Goal: Information Seeking & Learning: Learn about a topic

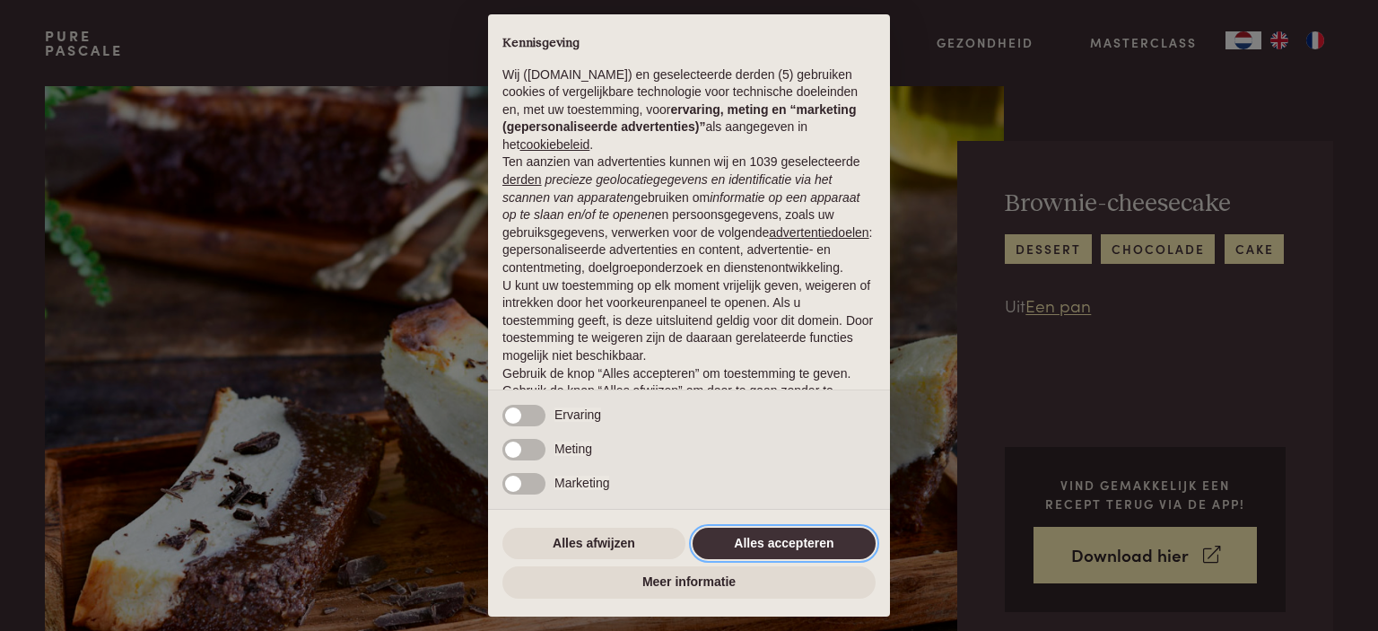
click at [746, 540] on button "Alles accepteren" at bounding box center [783, 543] width 183 height 32
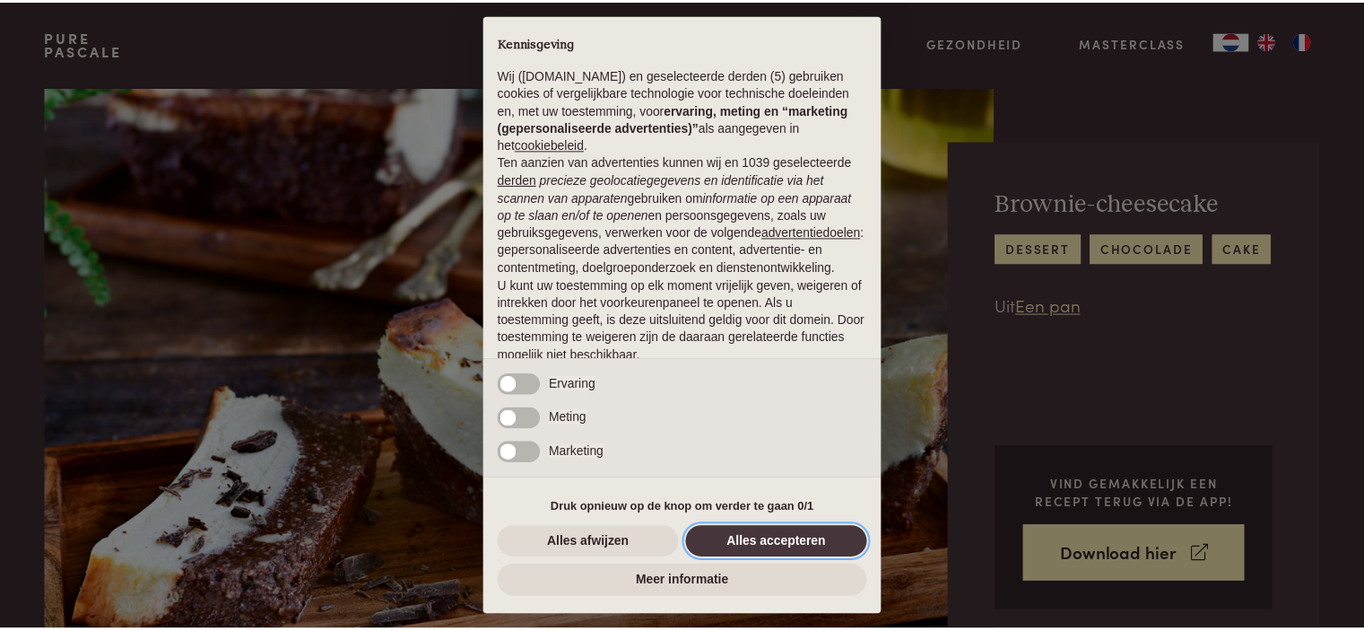
scroll to position [90, 0]
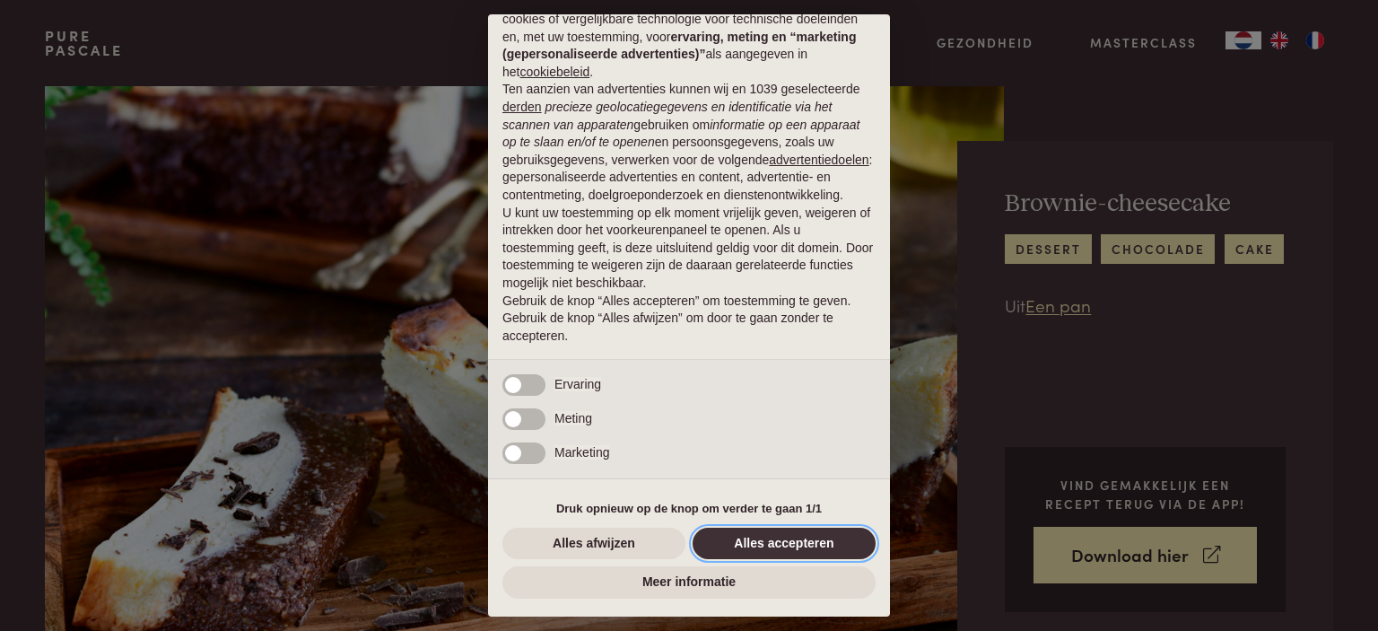
click at [775, 552] on button "Alles accepteren" at bounding box center [783, 543] width 183 height 32
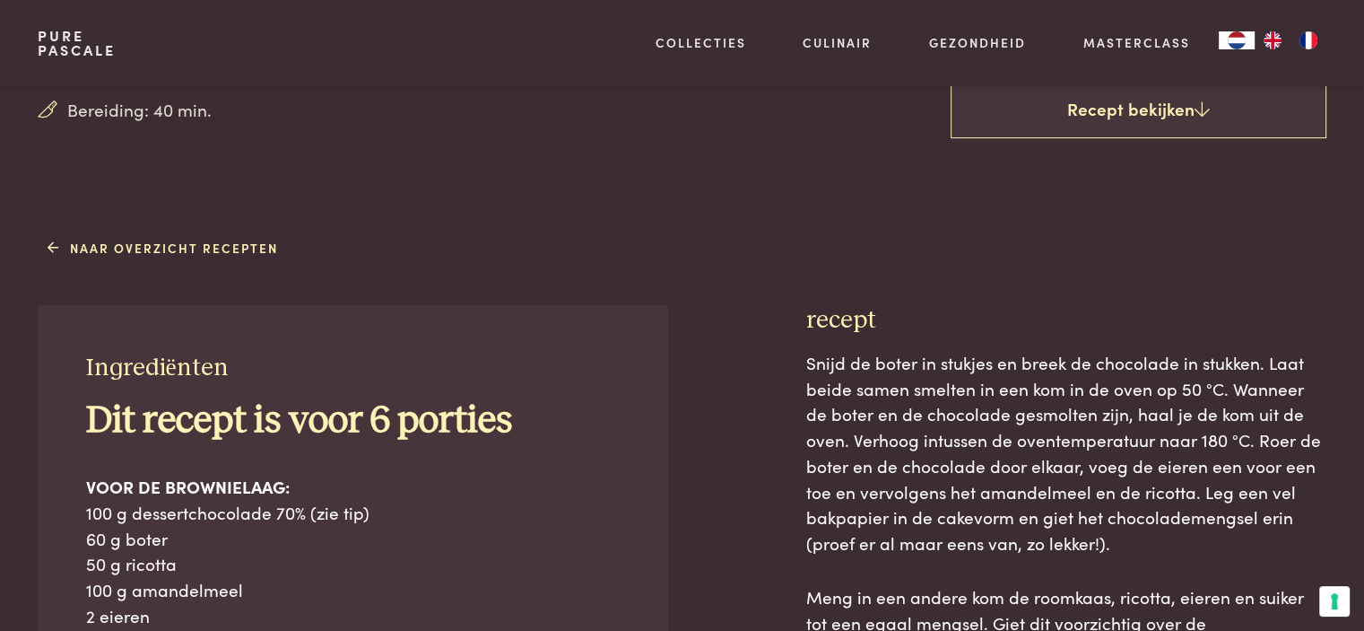
scroll to position [574, 0]
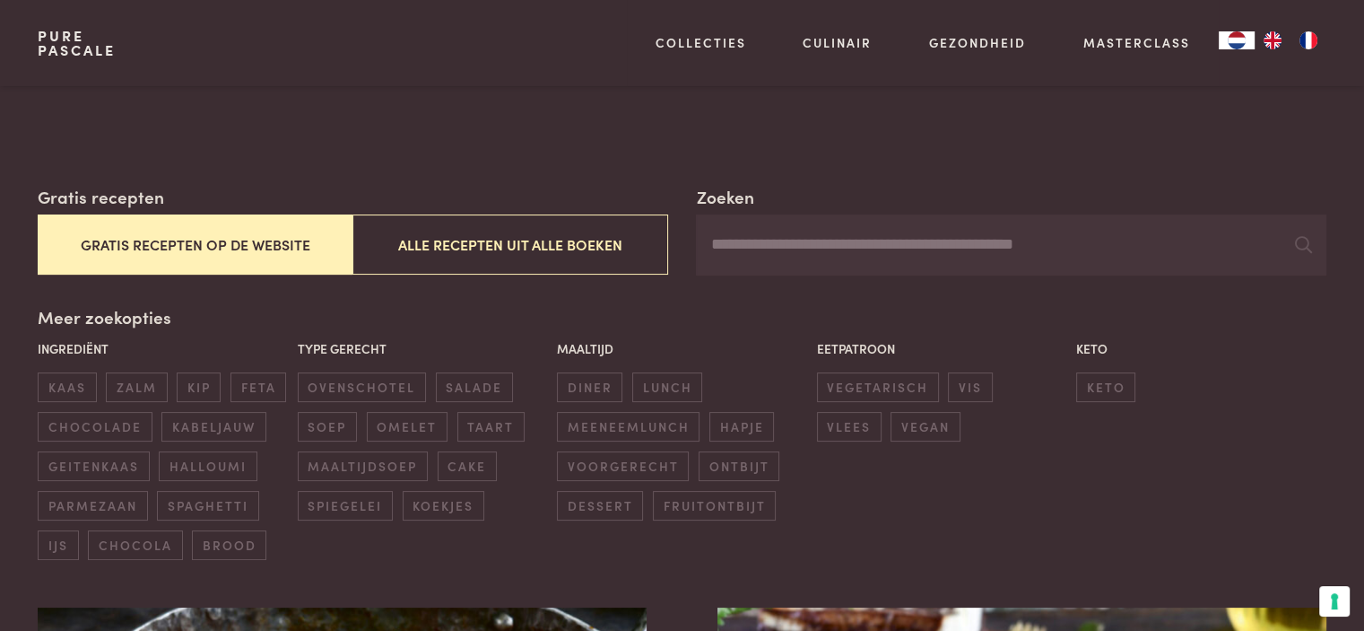
scroll to position [359, 0]
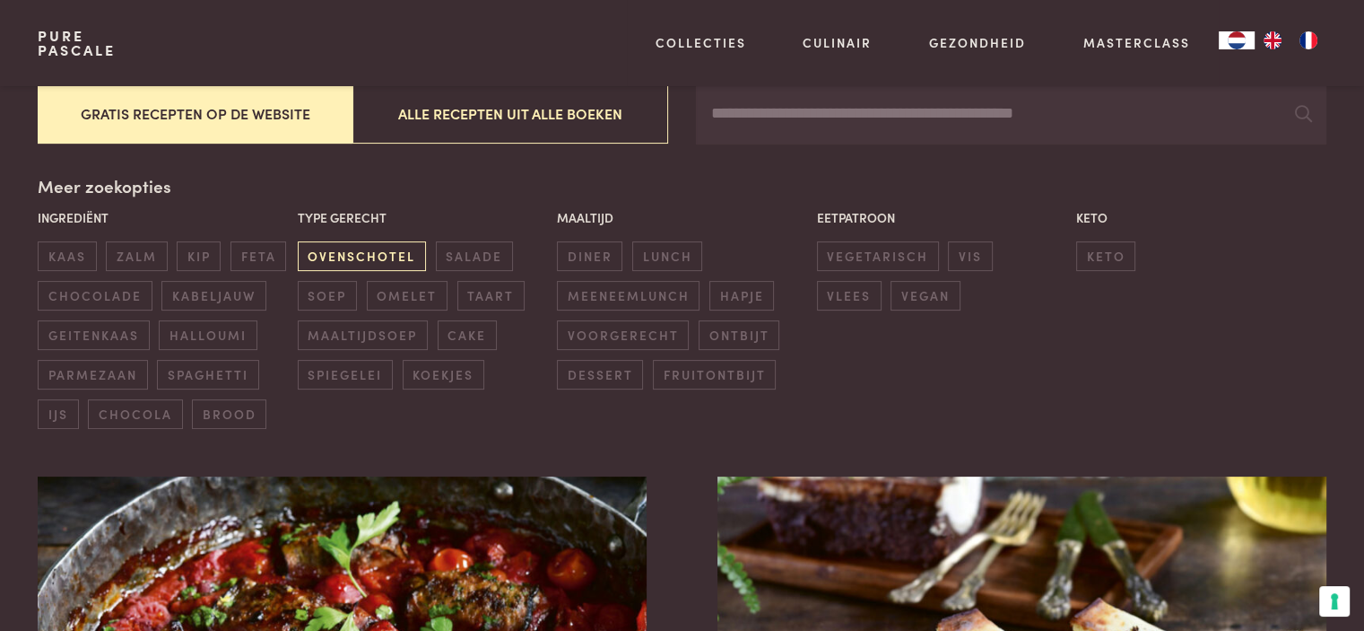
click at [361, 253] on span "ovenschotel" at bounding box center [362, 256] width 128 height 30
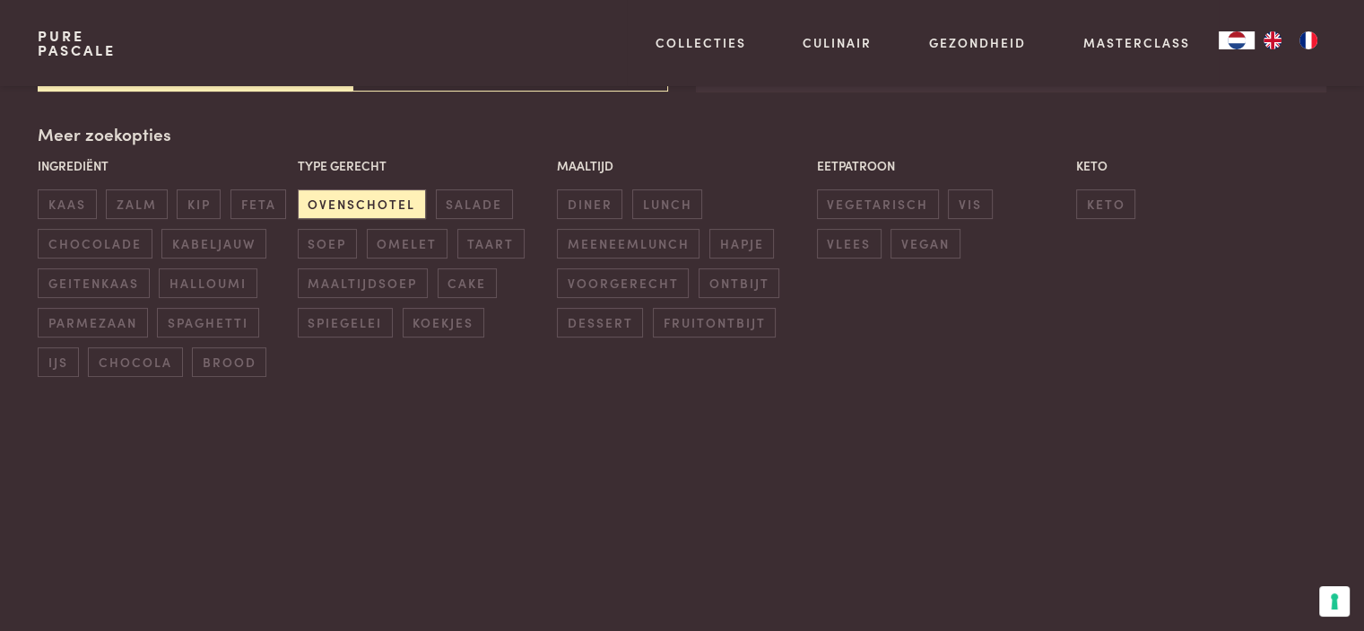
scroll to position [412, 0]
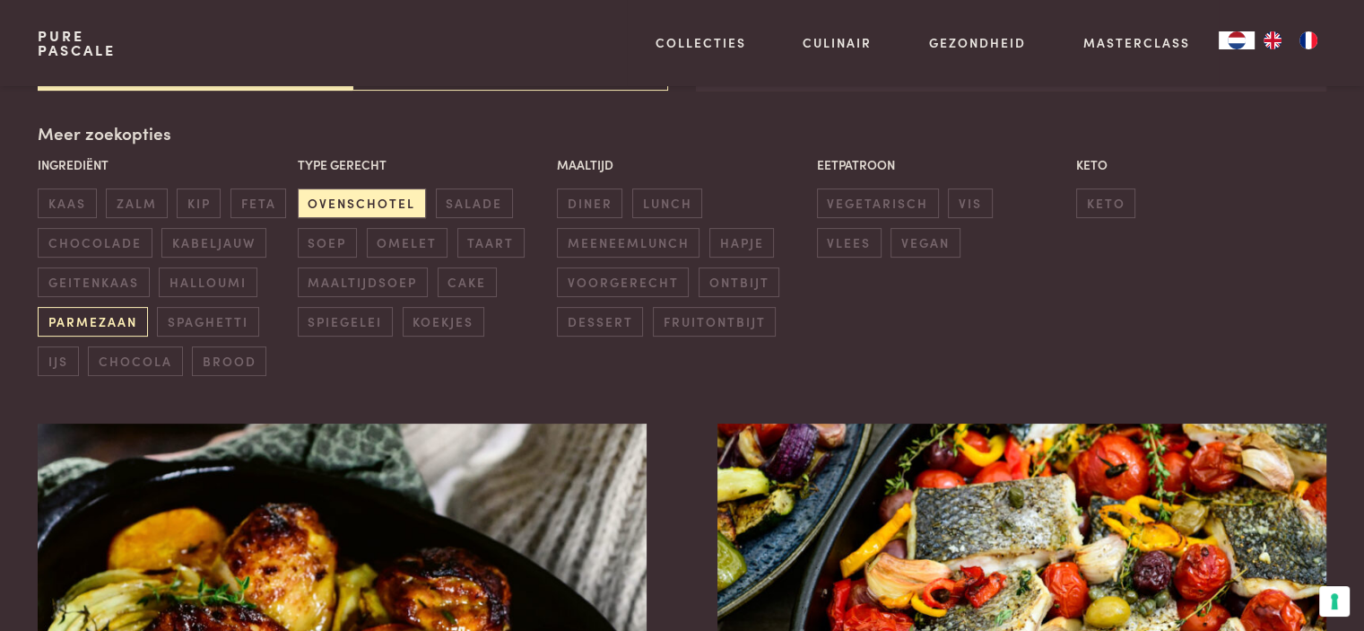
click at [121, 326] on span "parmezaan" at bounding box center [92, 322] width 109 height 30
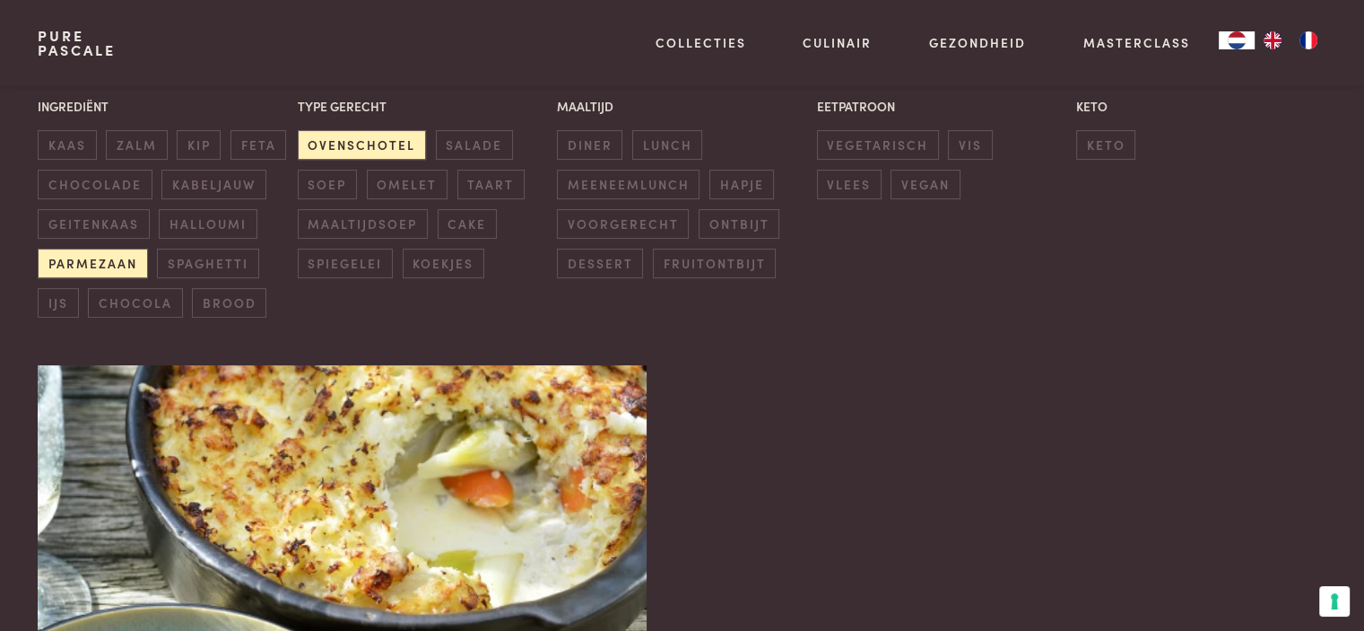
scroll to position [448, 0]
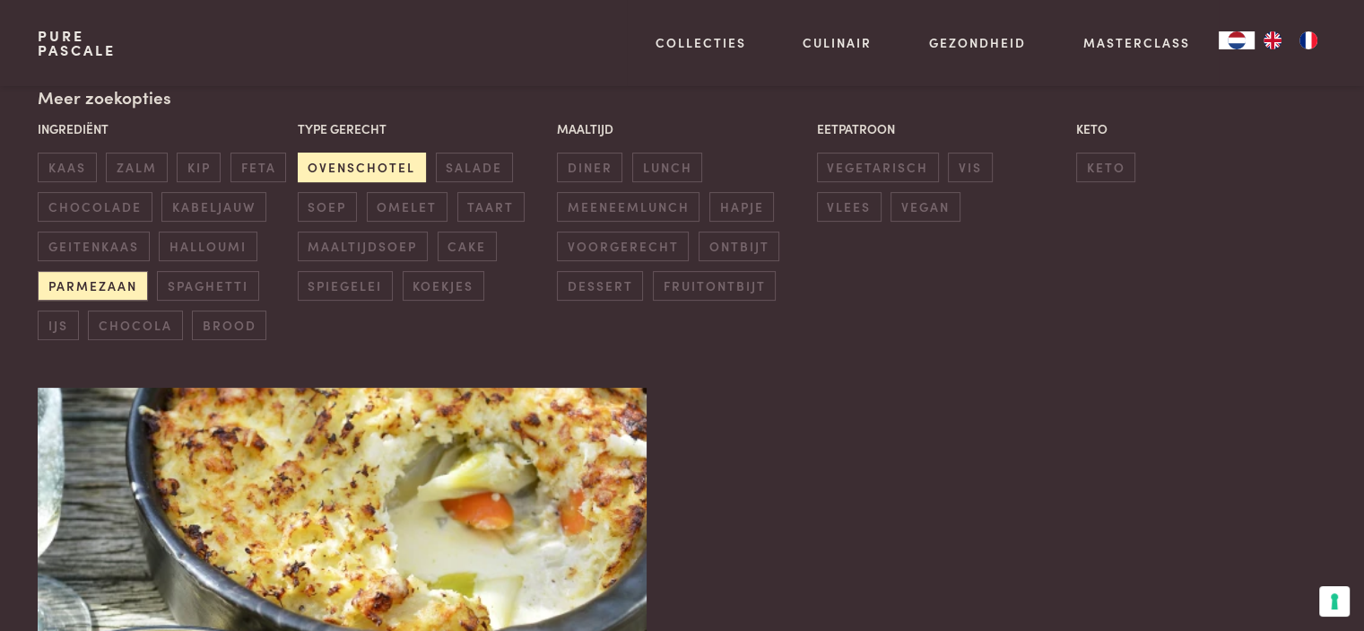
click at [370, 168] on span "ovenschotel" at bounding box center [362, 167] width 128 height 30
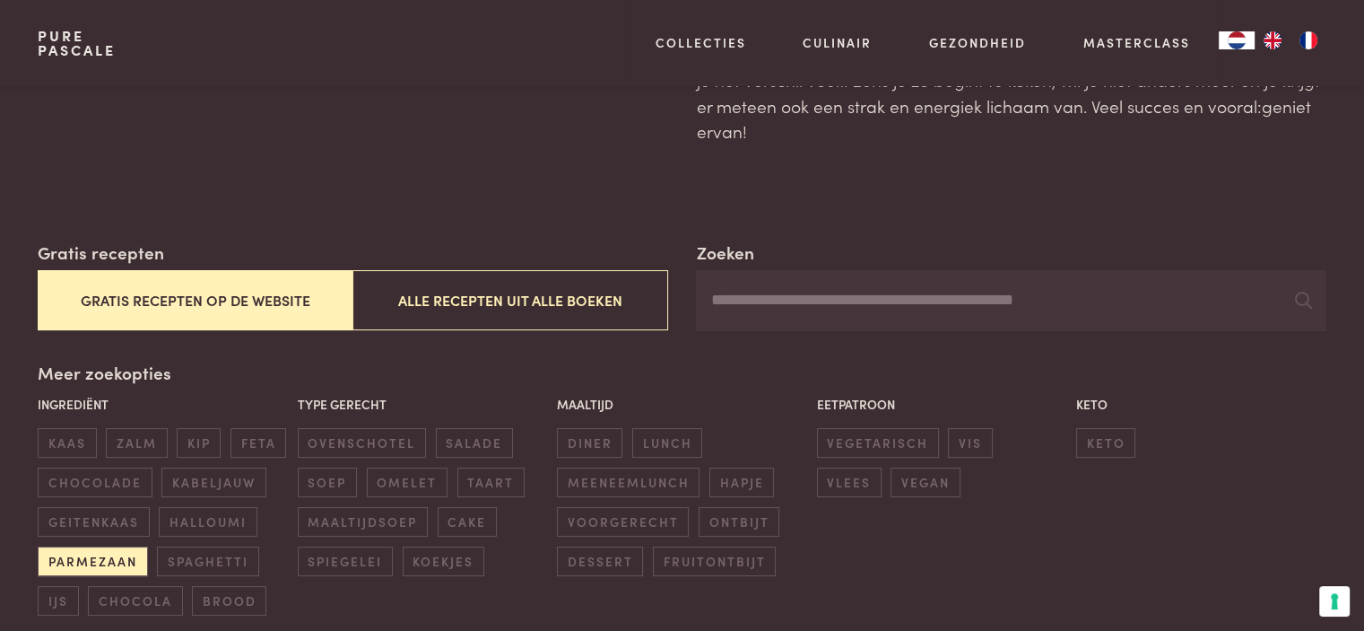
scroll to position [161, 0]
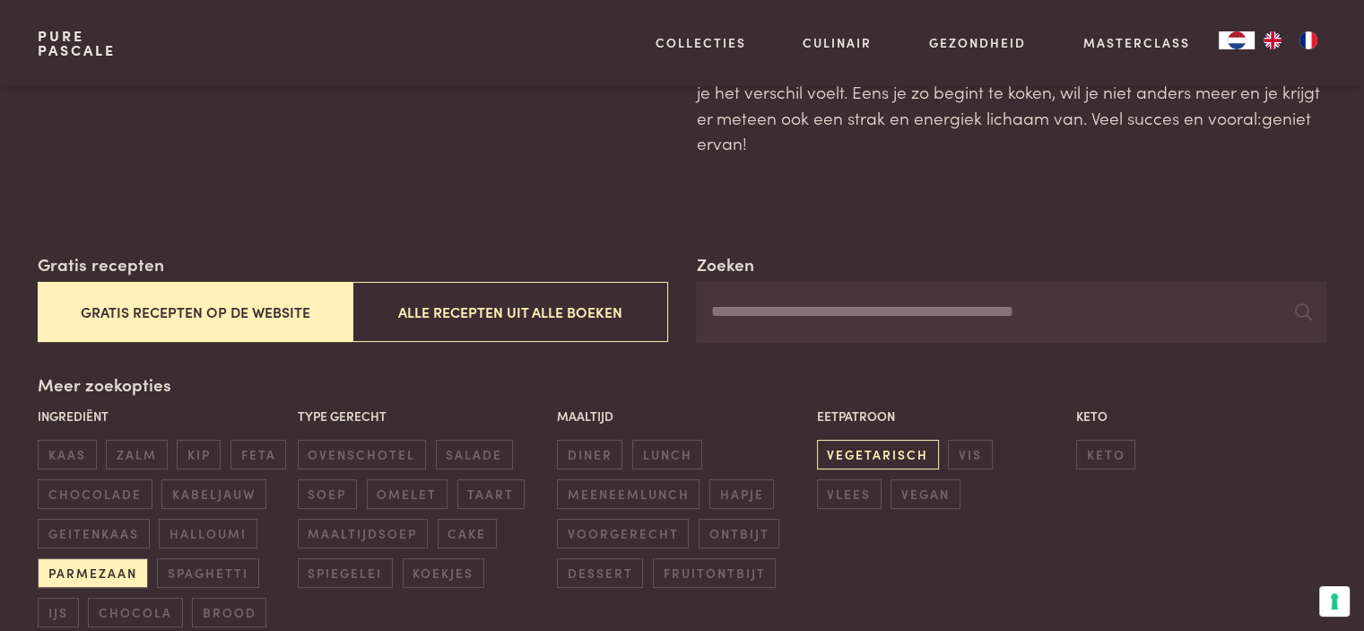
click at [866, 450] on span "vegetarisch" at bounding box center [878, 455] width 122 height 30
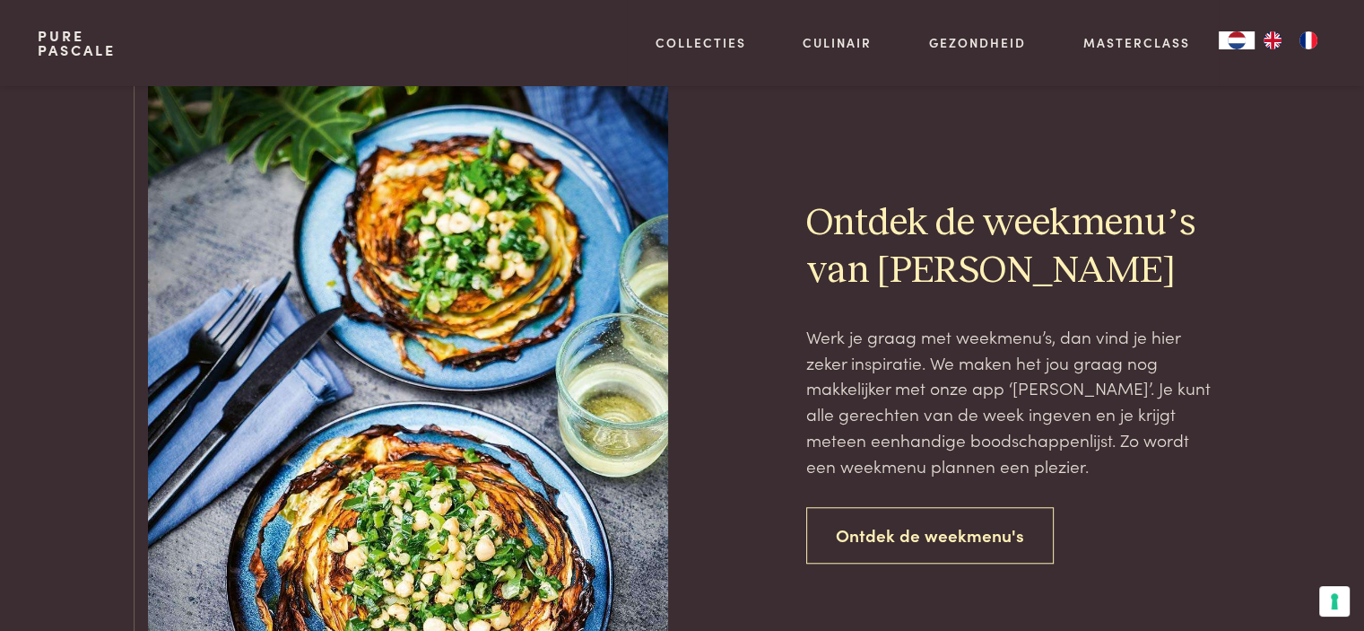
scroll to position [1452, 0]
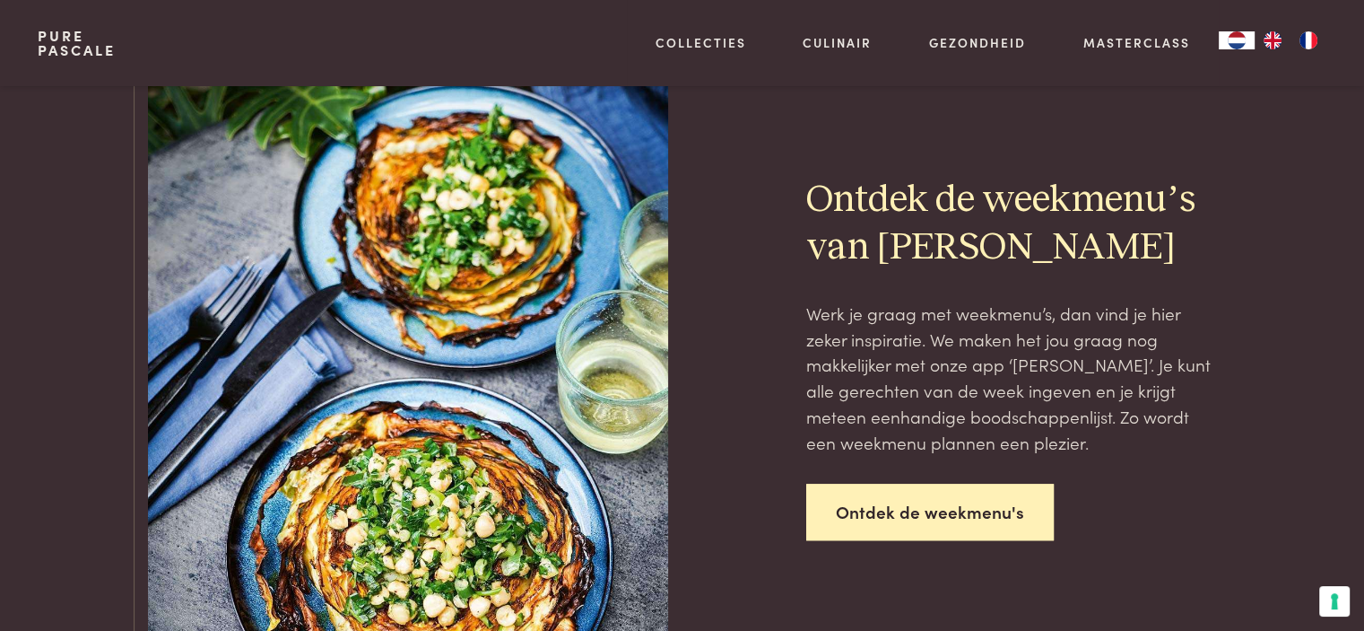
click at [1002, 519] on link "Ontdek de weekmenu's" at bounding box center [930, 511] width 248 height 57
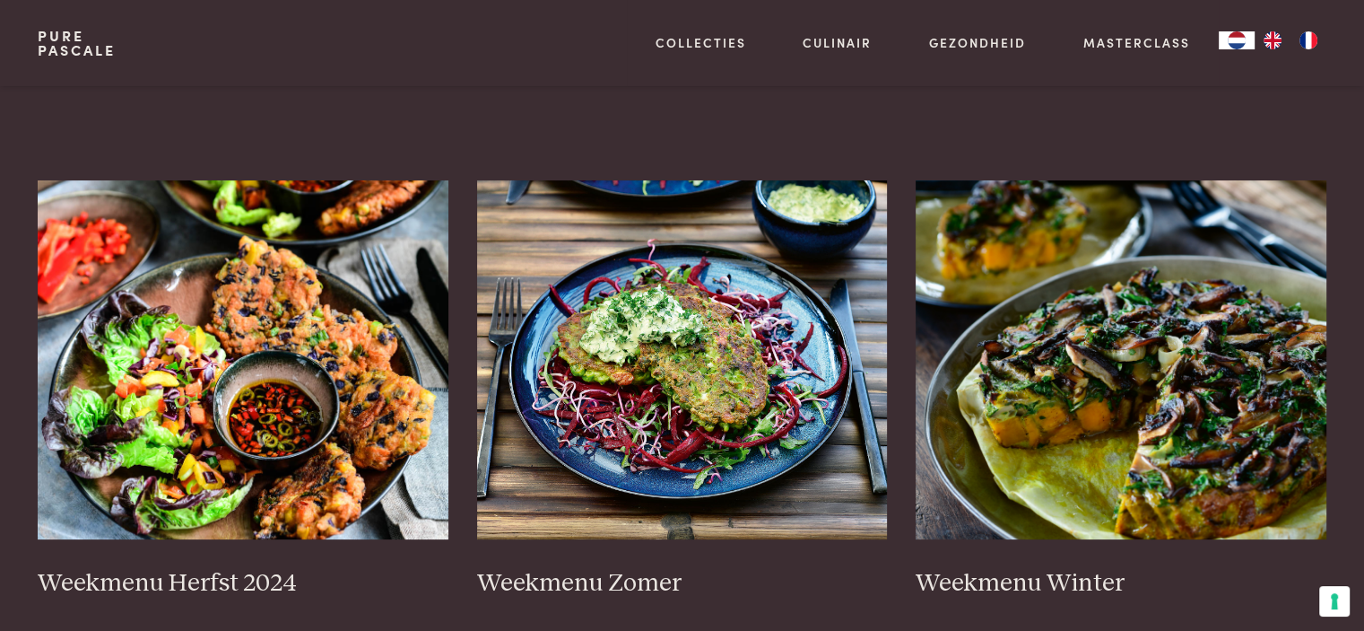
scroll to position [287, 0]
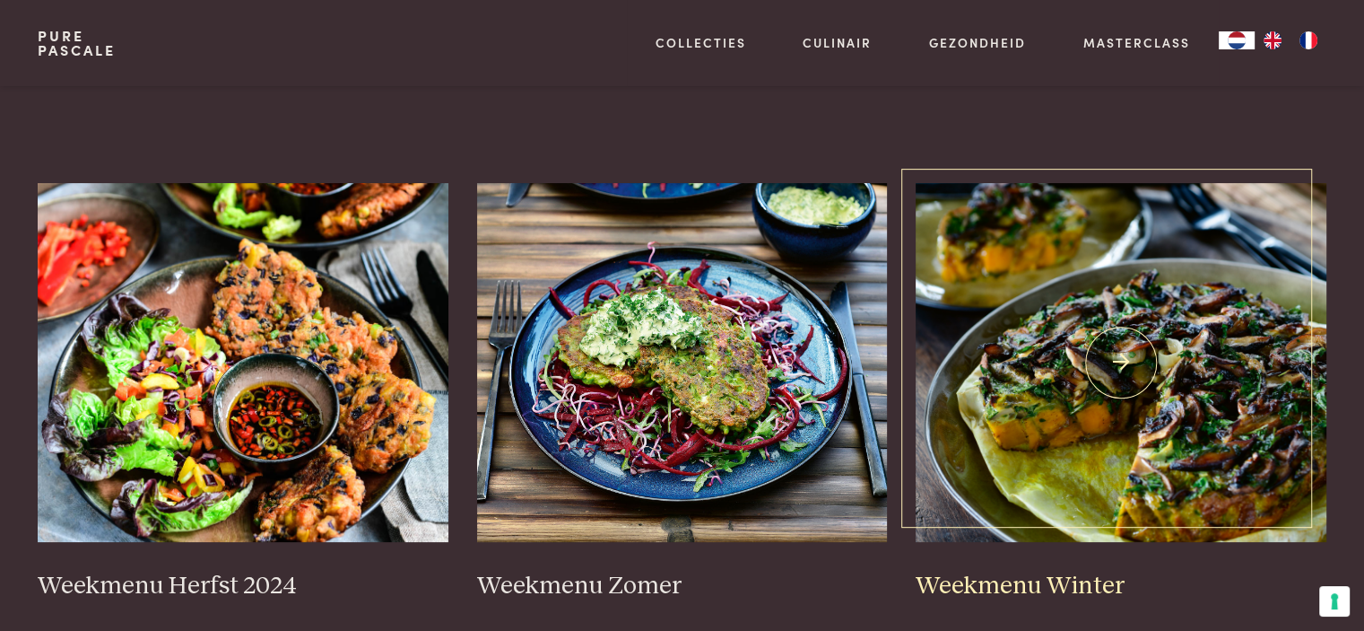
click at [1014, 352] on img at bounding box center [1121, 362] width 411 height 359
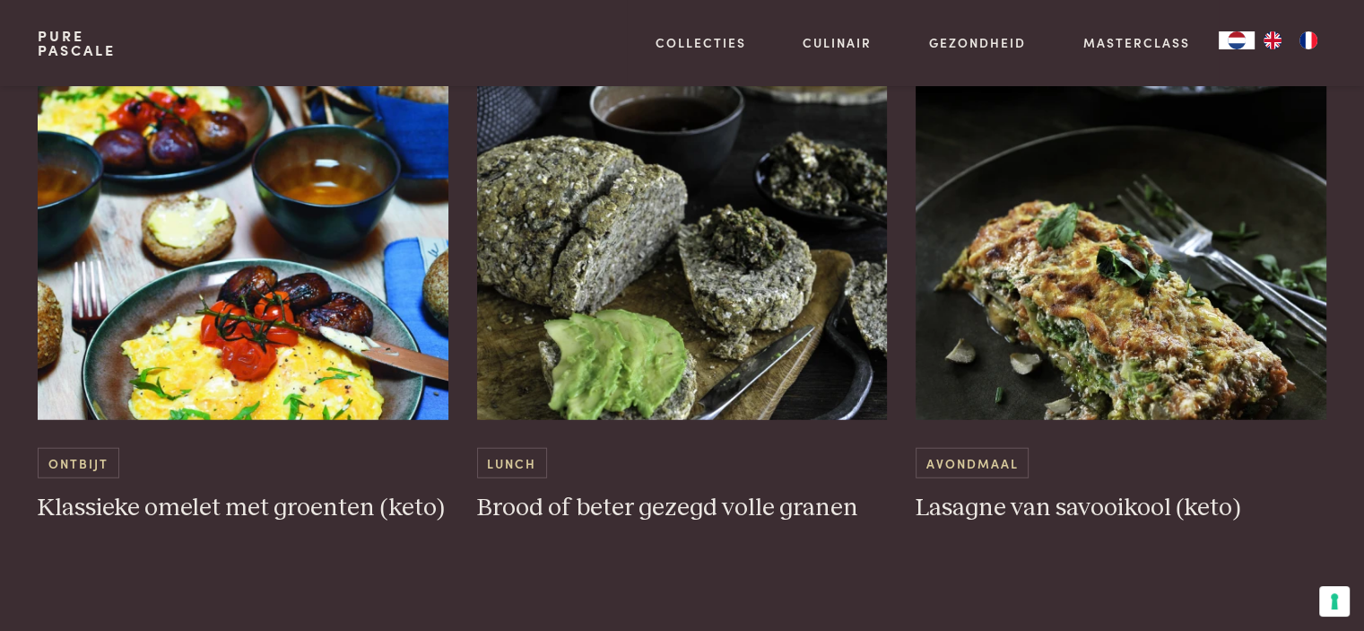
scroll to position [4664, 0]
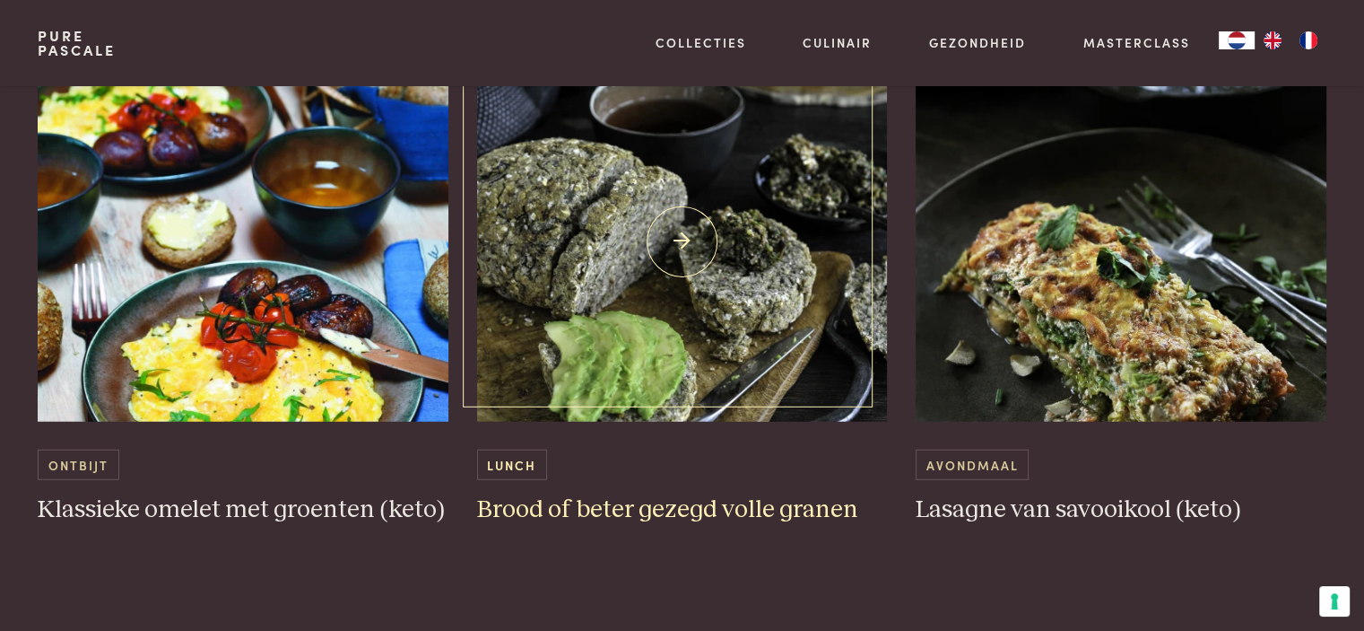
click at [689, 244] on img at bounding box center [682, 242] width 411 height 359
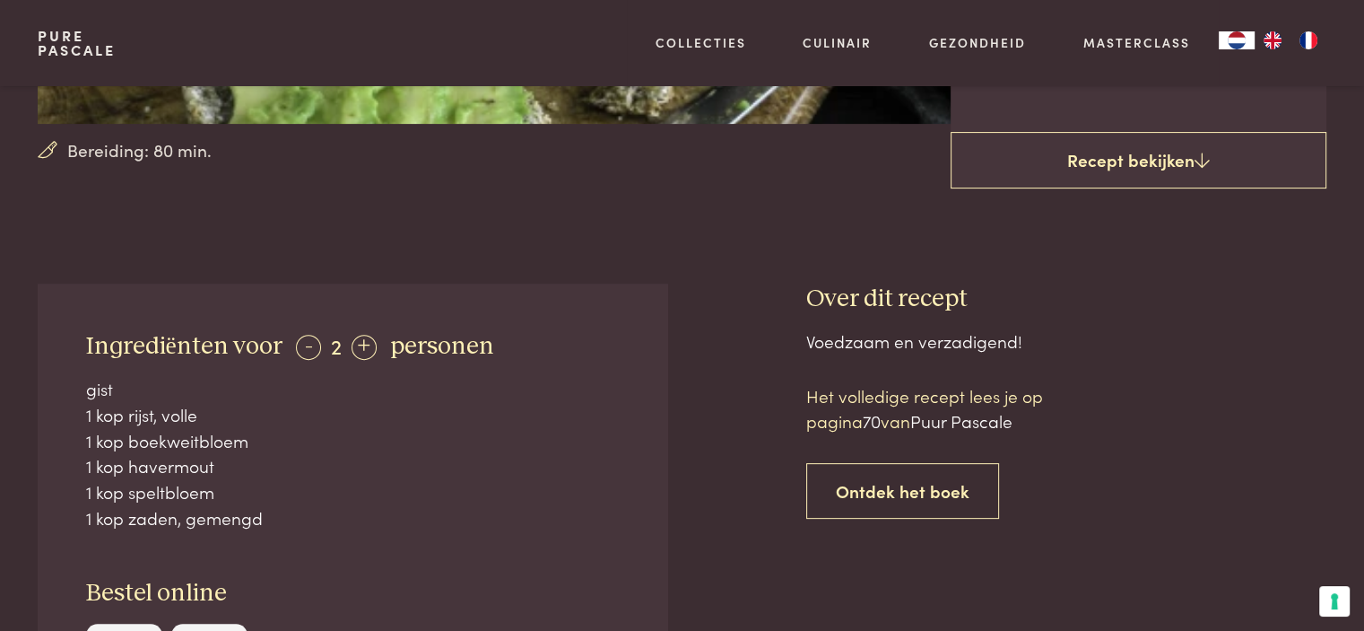
scroll to position [502, 0]
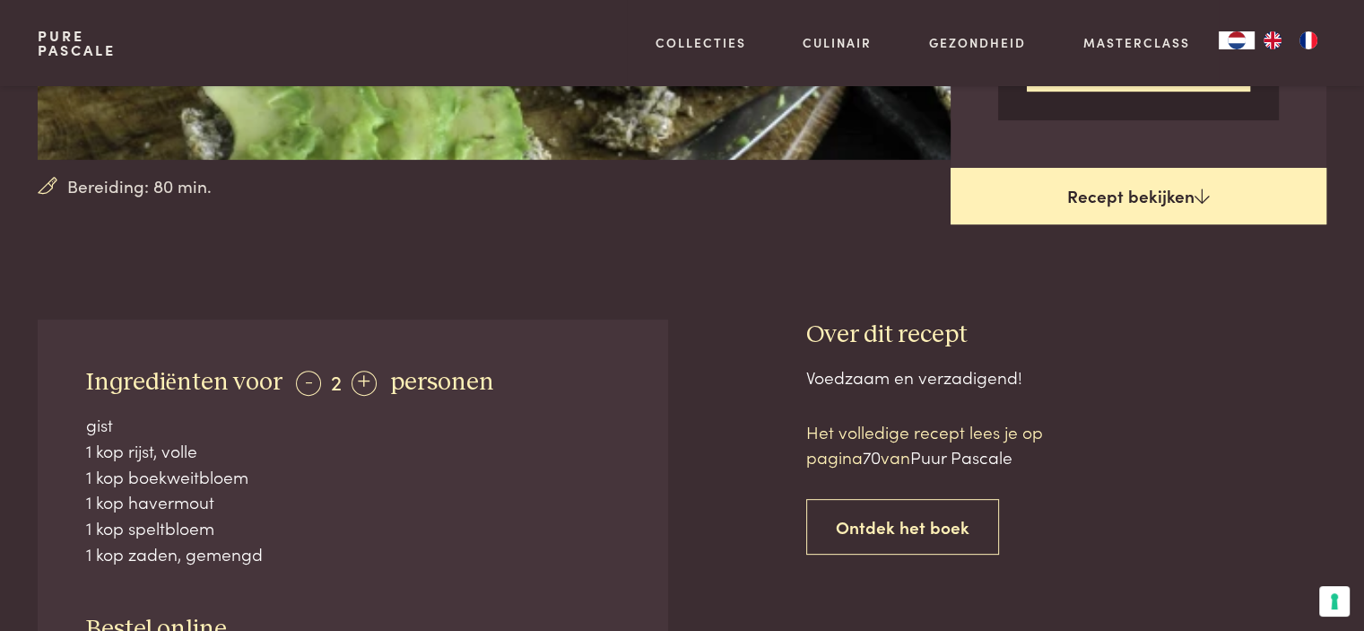
click at [1130, 190] on link "Recept bekijken" at bounding box center [1139, 196] width 376 height 57
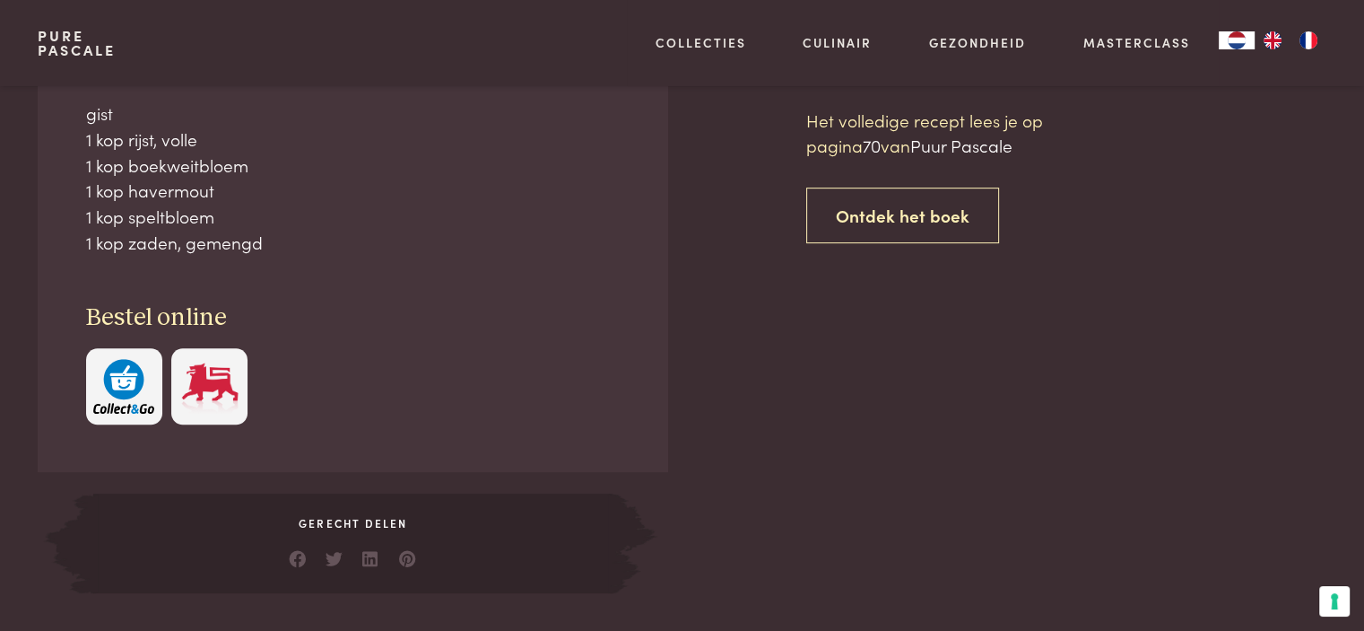
scroll to position [820, 0]
